Goal: Task Accomplishment & Management: Manage account settings

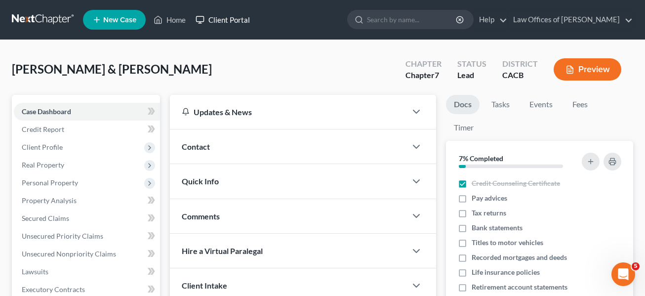
click at [219, 19] on link "Client Portal" at bounding box center [223, 20] width 64 height 18
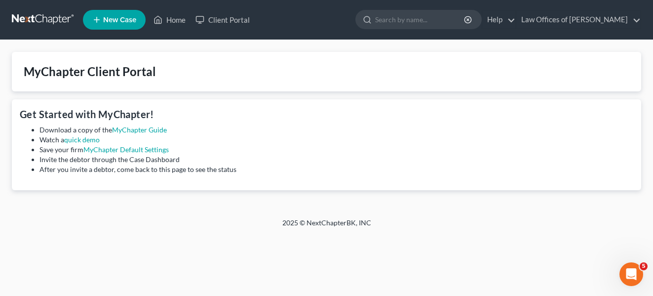
click at [131, 75] on div "MyChapter Client Portal" at bounding box center [90, 72] width 132 height 16
click at [228, 18] on link "Client Portal" at bounding box center [223, 20] width 64 height 18
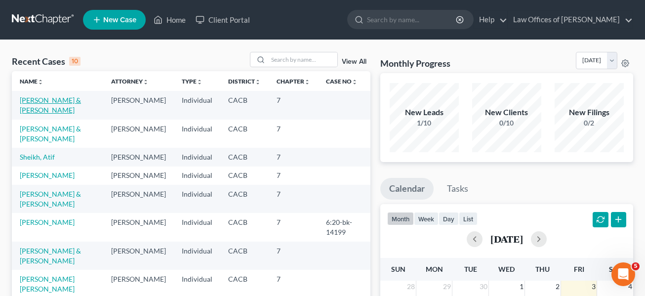
click at [64, 99] on link "[PERSON_NAME] & [PERSON_NAME]" at bounding box center [50, 105] width 61 height 18
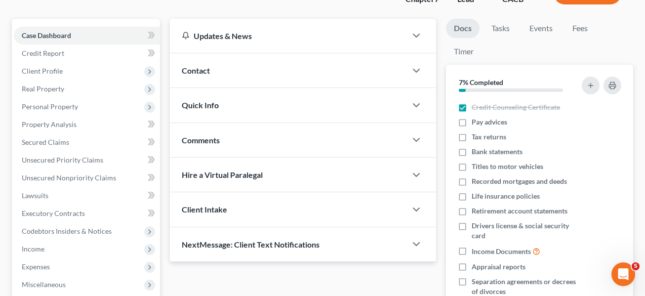
scroll to position [73, 0]
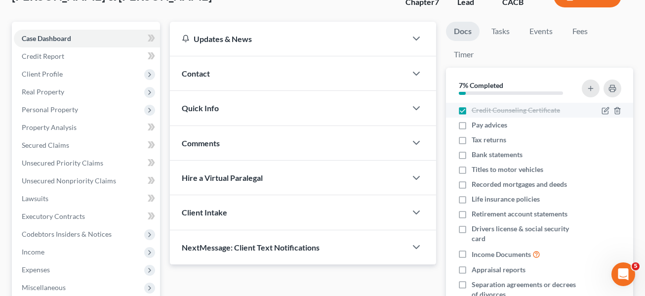
click at [471, 111] on label "Credit Counseling Certificate" at bounding box center [515, 110] width 88 height 10
click at [475, 111] on input "Credit Counseling Certificate" at bounding box center [478, 108] width 6 height 6
checkbox input "false"
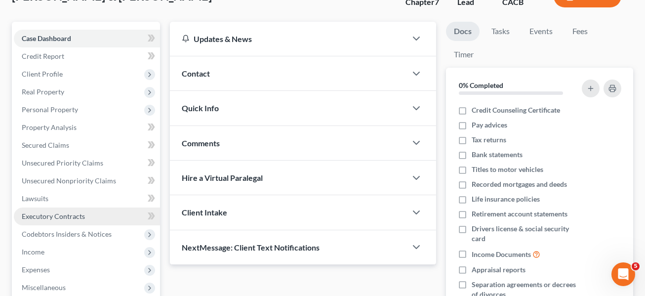
click at [73, 216] on span "Executory Contracts" at bounding box center [53, 216] width 63 height 8
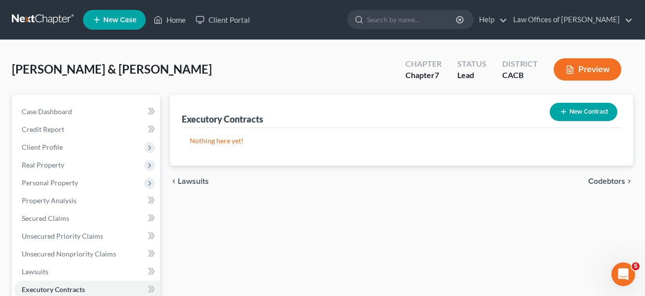
click at [608, 179] on span "Codebtors" at bounding box center [606, 181] width 37 height 8
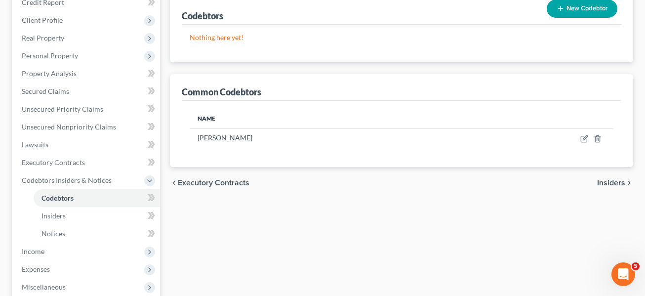
scroll to position [138, 0]
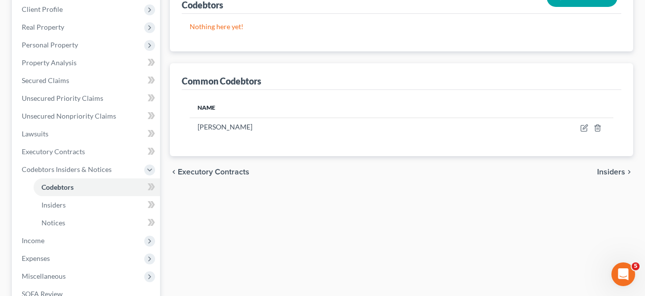
click at [227, 168] on span "Executory Contracts" at bounding box center [214, 172] width 72 height 8
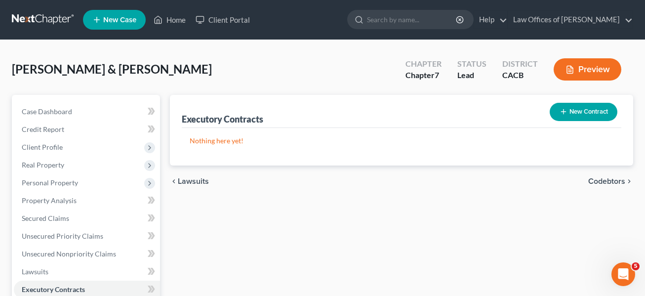
click at [194, 180] on span "Lawsuits" at bounding box center [193, 181] width 31 height 8
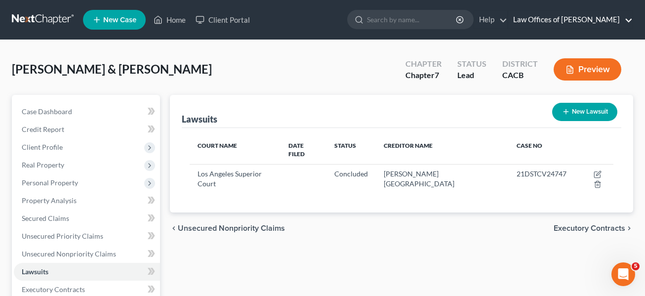
click at [629, 19] on link "Law Offices of [PERSON_NAME]" at bounding box center [570, 20] width 124 height 18
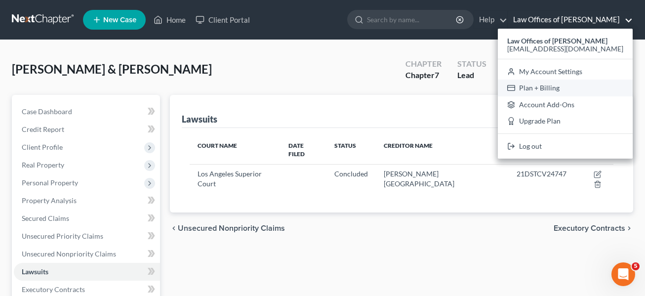
click at [567, 88] on link "Plan + Billing" at bounding box center [565, 87] width 135 height 17
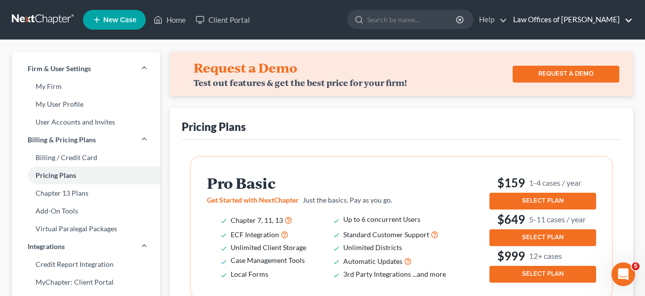
click at [627, 20] on link "Law Offices of [PERSON_NAME]" at bounding box center [570, 20] width 124 height 18
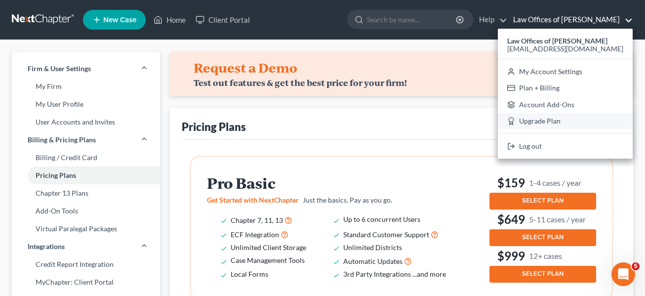
click at [551, 119] on link "Upgrade Plan" at bounding box center [565, 121] width 135 height 17
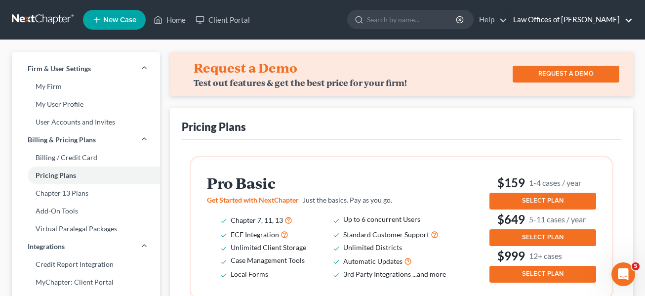
click at [628, 20] on link "Law Offices of [PERSON_NAME]" at bounding box center [570, 20] width 124 height 18
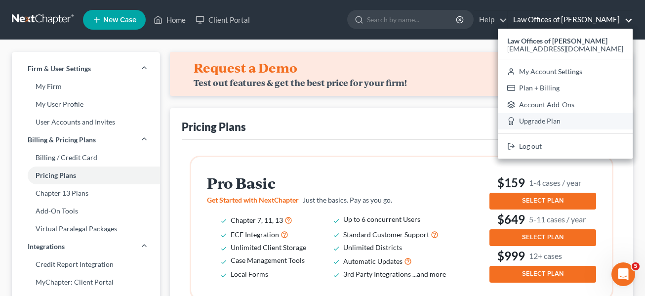
click at [554, 121] on link "Upgrade Plan" at bounding box center [565, 121] width 135 height 17
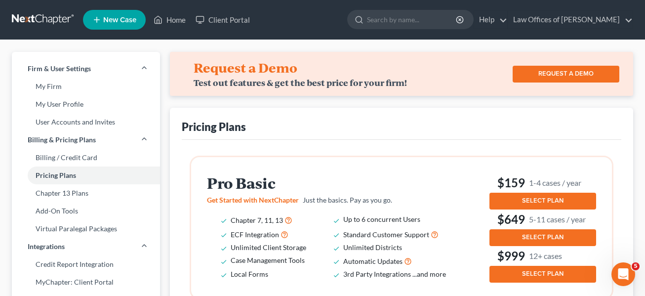
click at [554, 121] on div "Pricing Plans" at bounding box center [402, 124] width 440 height 32
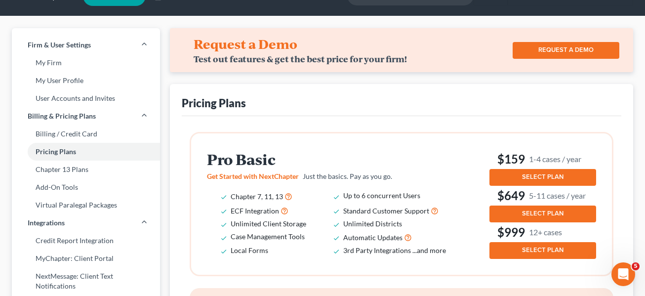
scroll to position [40, 0]
